Goal: Find specific page/section: Find specific page/section

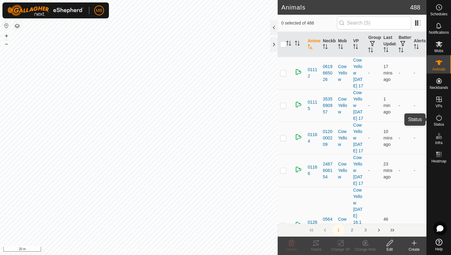
click at [438, 118] on icon at bounding box center [438, 117] width 7 height 7
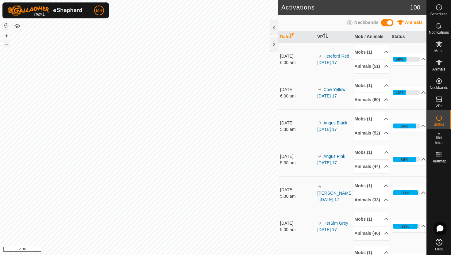
click at [7, 45] on button "–" at bounding box center [6, 43] width 7 height 7
click at [439, 62] on icon at bounding box center [439, 62] width 7 height 5
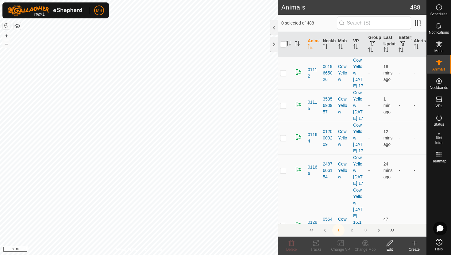
click at [275, 30] on div at bounding box center [273, 27] width 7 height 15
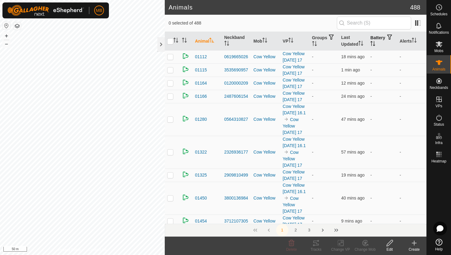
click at [375, 43] on icon "Activate to sort" at bounding box center [372, 43] width 5 height 5
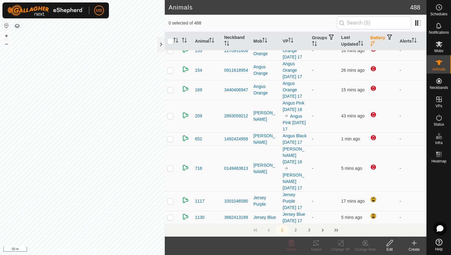
scroll to position [126, 0]
click at [416, 41] on icon "Activate to sort" at bounding box center [414, 40] width 5 height 5
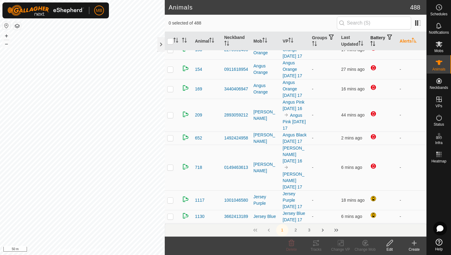
scroll to position [0, 0]
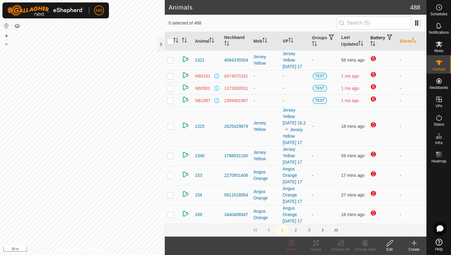
click at [416, 41] on icon "Activate to sort" at bounding box center [414, 40] width 5 height 5
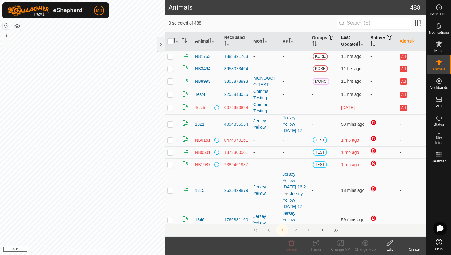
click at [362, 43] on icon "Activate to sort" at bounding box center [362, 43] width 1 height 5
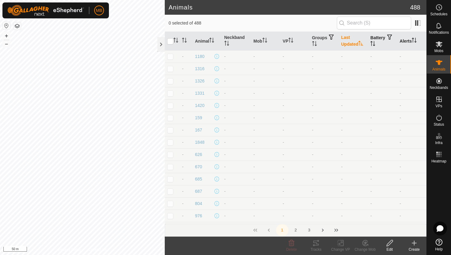
click at [363, 43] on icon "Activate to sort" at bounding box center [360, 43] width 5 height 5
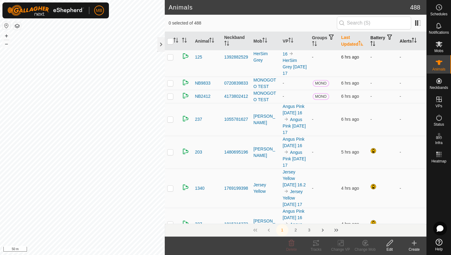
scroll to position [477, 0]
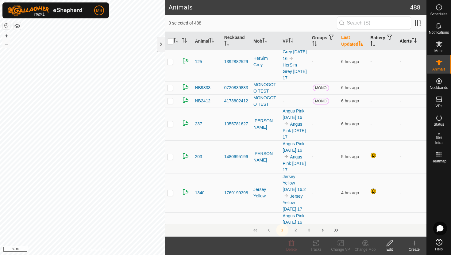
click at [360, 43] on icon "Activate to sort" at bounding box center [360, 43] width 5 height 5
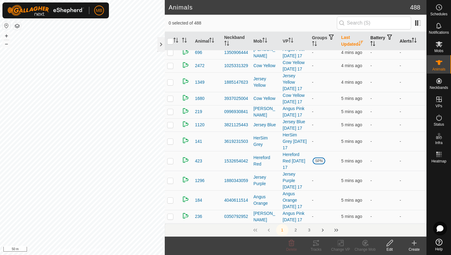
scroll to position [0, 0]
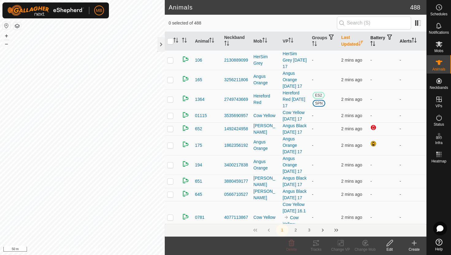
click at [360, 43] on icon "Activate to sort" at bounding box center [360, 43] width 5 height 5
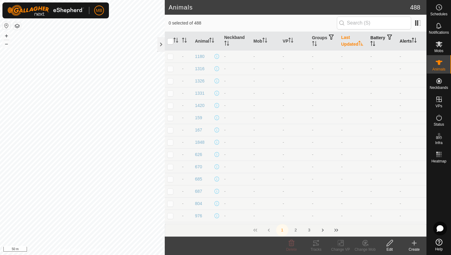
click at [375, 43] on icon "Activate to sort" at bounding box center [372, 43] width 5 height 5
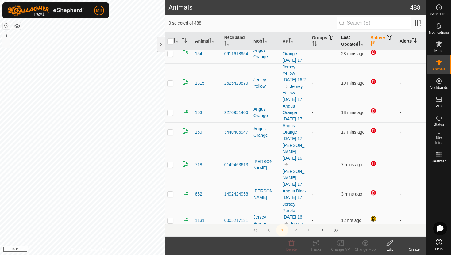
scroll to position [117, 0]
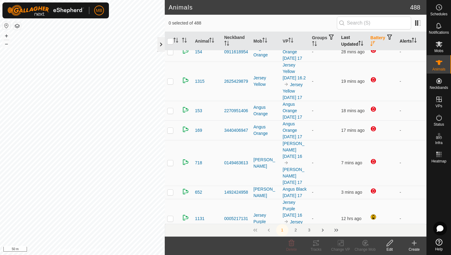
click at [162, 43] on div at bounding box center [160, 44] width 7 height 15
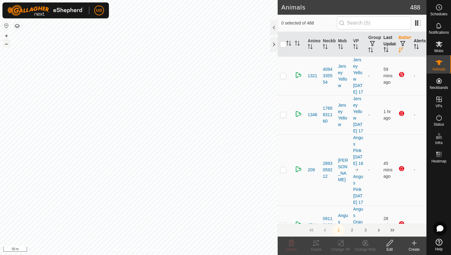
click at [8, 45] on button "–" at bounding box center [6, 43] width 7 height 7
click at [5, 37] on button "+" at bounding box center [6, 35] width 7 height 7
click at [5, 44] on button "–" at bounding box center [6, 43] width 7 height 7
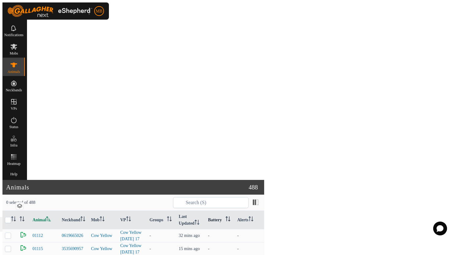
click at [230, 217] on icon "Activate to sort" at bounding box center [227, 219] width 5 height 5
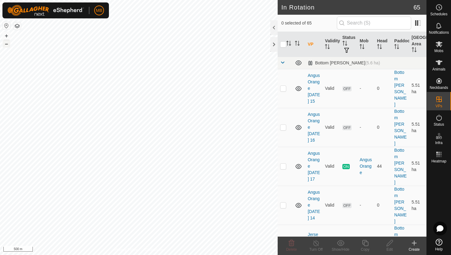
click at [7, 44] on button "–" at bounding box center [6, 43] width 7 height 7
click at [6, 35] on button "+" at bounding box center [6, 35] width 7 height 7
click at [7, 37] on button "+" at bounding box center [6, 35] width 7 height 7
click at [36, 92] on div "trough margaux,dafodil Type: trough Capacity: 100L Water Level: 100% Drinkable:…" at bounding box center [139, 127] width 278 height 255
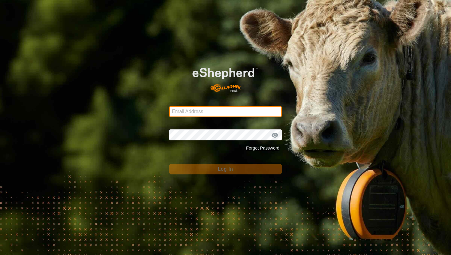
type input "mathew.gemma@barhamfarming.co.nz"
